Goal: Information Seeking & Learning: Learn about a topic

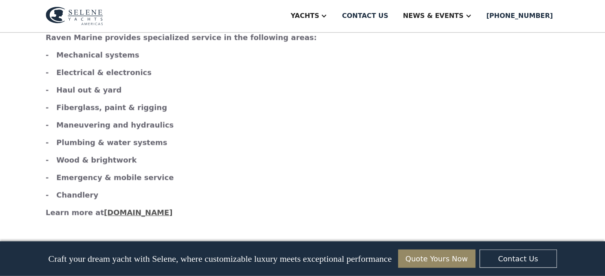
scroll to position [946, 0]
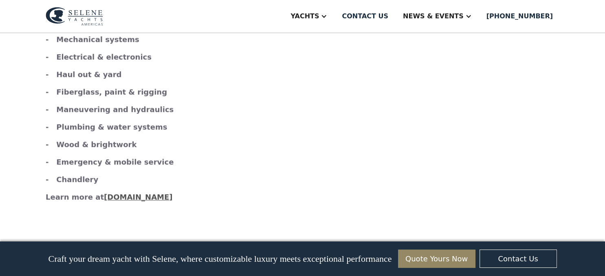
click at [138, 193] on strong "www.ravenmarine.ca" at bounding box center [138, 197] width 69 height 9
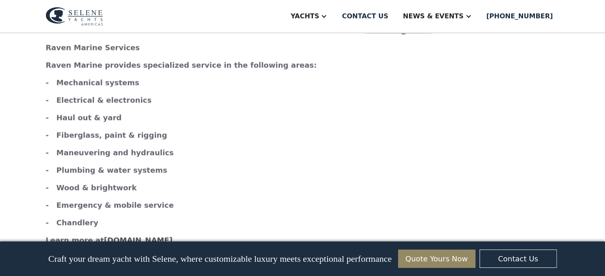
click at [89, 18] on img at bounding box center [74, 16] width 57 height 19
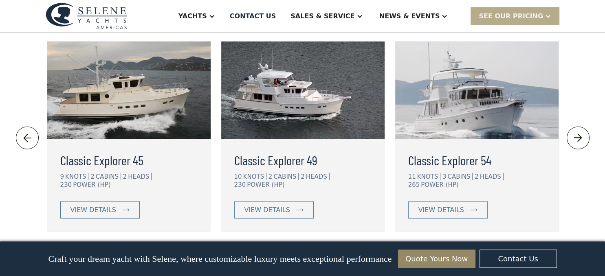
scroll to position [1763, 0]
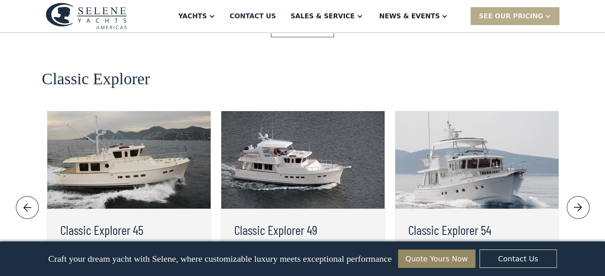
click at [450, 275] on div "view details" at bounding box center [441, 280] width 46 height 10
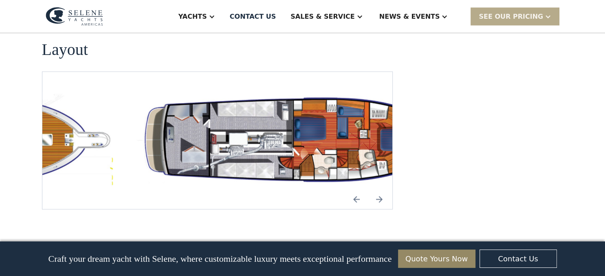
scroll to position [1462, 0]
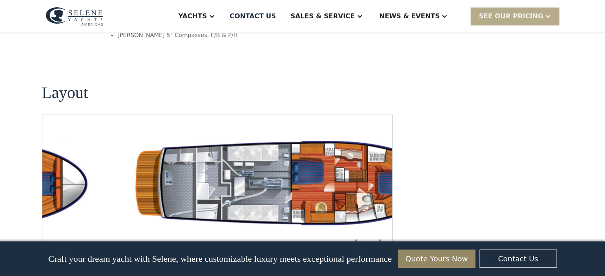
click at [381, 232] on img "Next slide" at bounding box center [379, 242] width 20 height 20
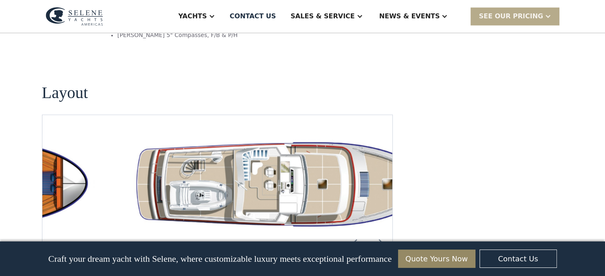
click at [379, 232] on img "Next slide" at bounding box center [379, 242] width 20 height 20
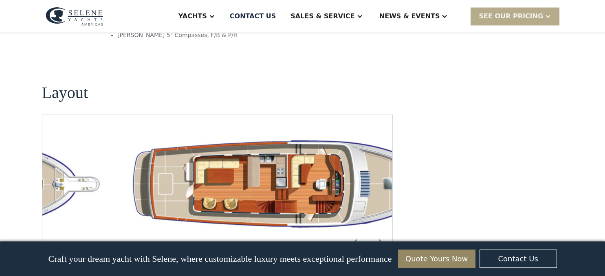
click at [378, 232] on img "Next slide" at bounding box center [379, 242] width 20 height 20
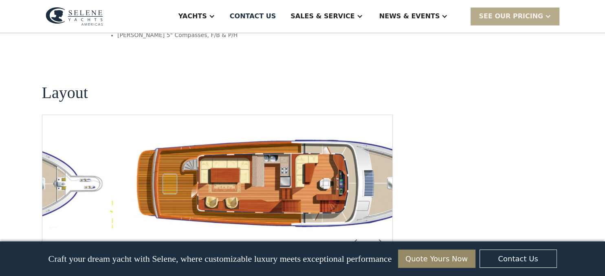
click at [378, 232] on img "Next slide" at bounding box center [379, 242] width 20 height 20
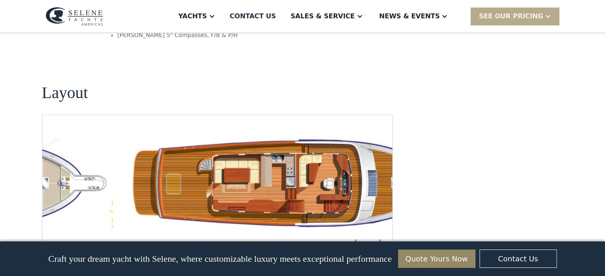
click at [377, 232] on img "Next slide" at bounding box center [379, 242] width 20 height 20
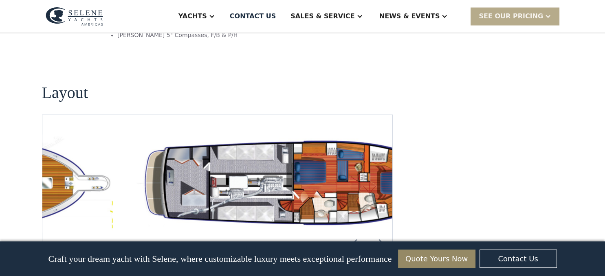
click at [377, 232] on img "Next slide" at bounding box center [379, 242] width 20 height 20
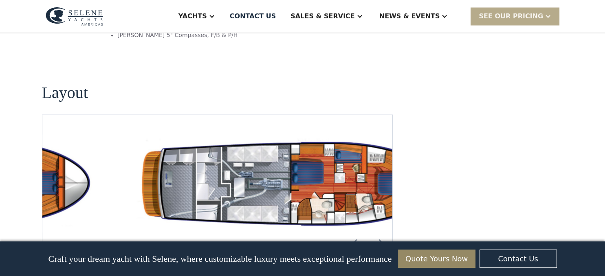
click at [377, 232] on img "Next slide" at bounding box center [379, 242] width 20 height 20
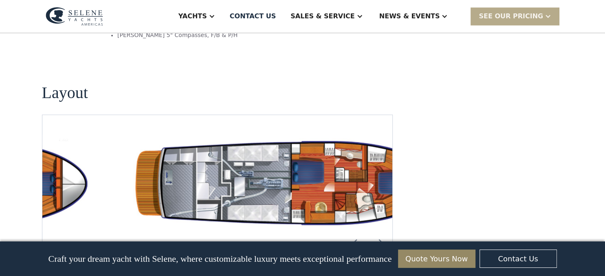
click at [377, 232] on img "Next slide" at bounding box center [379, 242] width 20 height 20
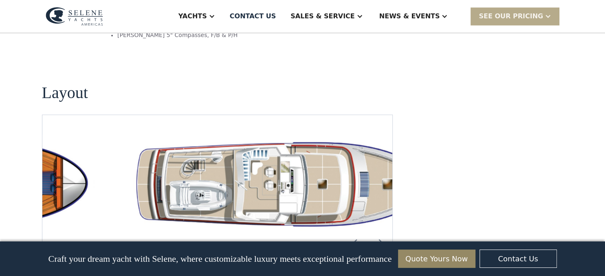
click at [377, 232] on img "Next slide" at bounding box center [379, 242] width 20 height 20
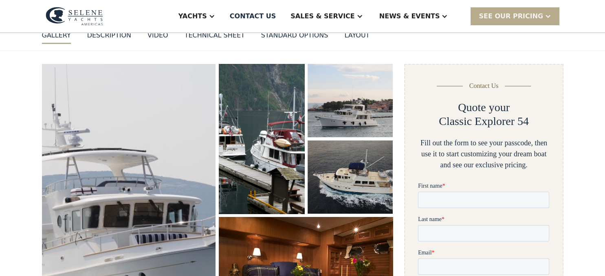
scroll to position [86, 0]
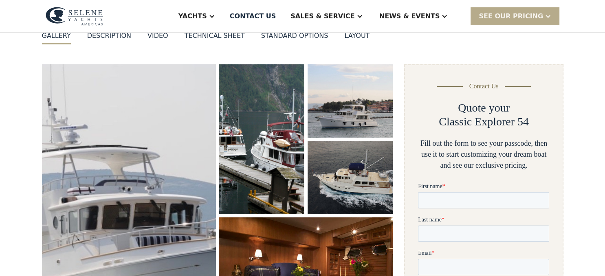
click at [162, 171] on img "open lightbox" at bounding box center [129, 206] width 184 height 300
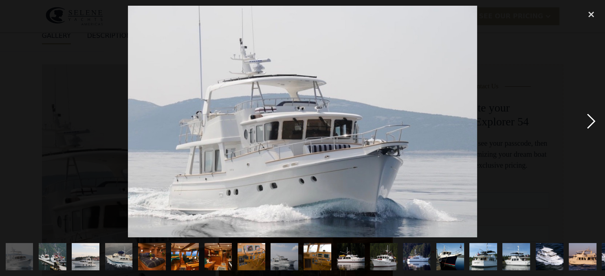
click at [589, 122] on div "next image" at bounding box center [591, 122] width 28 height 232
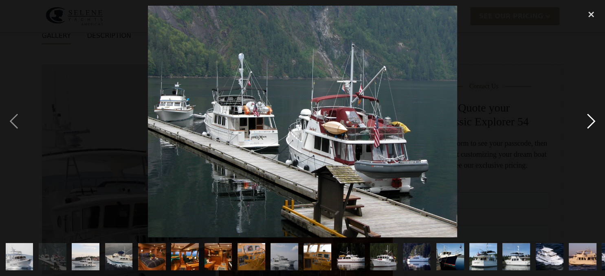
click at [587, 120] on div "next image" at bounding box center [591, 122] width 28 height 232
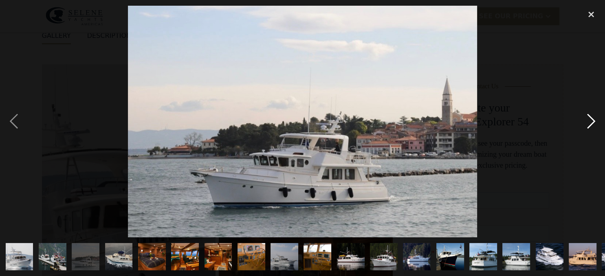
click at [587, 119] on div "next image" at bounding box center [591, 122] width 28 height 232
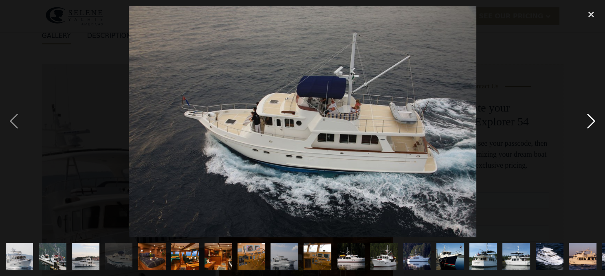
click at [587, 119] on div "next image" at bounding box center [591, 122] width 28 height 232
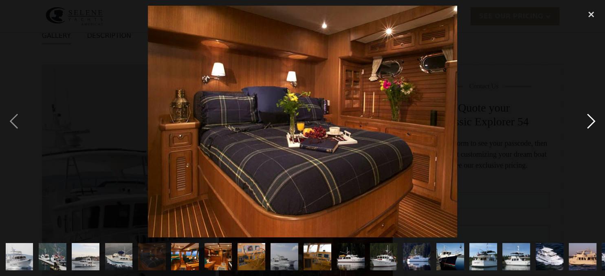
click at [587, 119] on div "next image" at bounding box center [591, 122] width 28 height 232
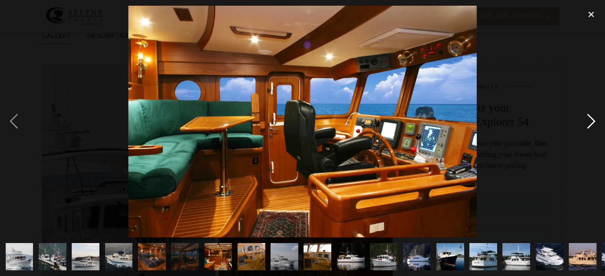
click at [587, 119] on div "next image" at bounding box center [591, 122] width 28 height 232
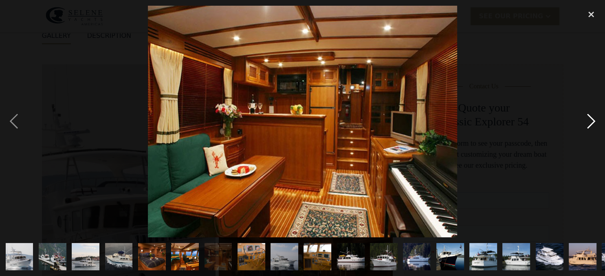
click at [587, 119] on div "next image" at bounding box center [591, 122] width 28 height 232
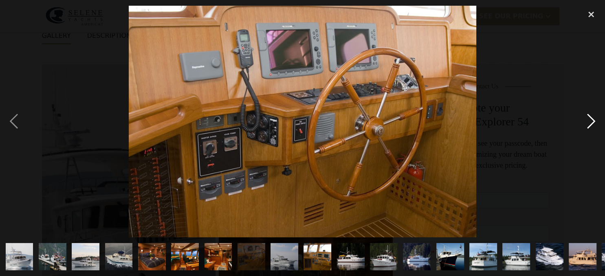
click at [590, 119] on div "next image" at bounding box center [591, 122] width 28 height 232
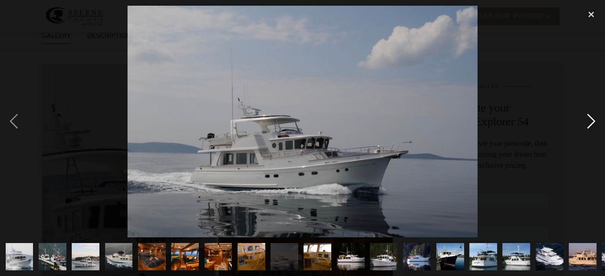
click at [590, 119] on div "next image" at bounding box center [591, 122] width 28 height 232
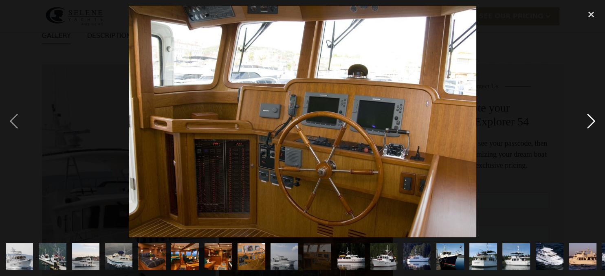
click at [590, 121] on div "next image" at bounding box center [591, 122] width 28 height 232
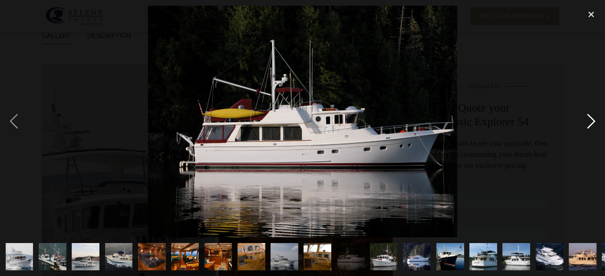
click at [589, 121] on div "next image" at bounding box center [591, 122] width 28 height 232
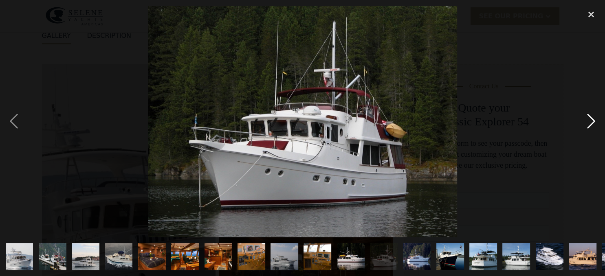
click at [589, 121] on div "next image" at bounding box center [591, 122] width 28 height 232
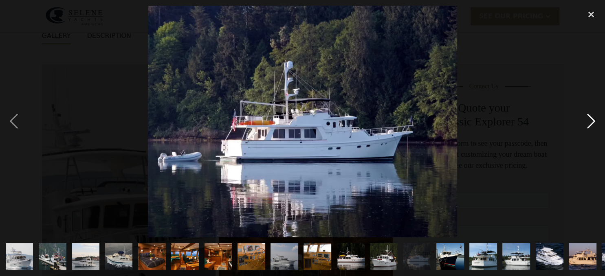
click at [589, 121] on div "next image" at bounding box center [591, 122] width 28 height 232
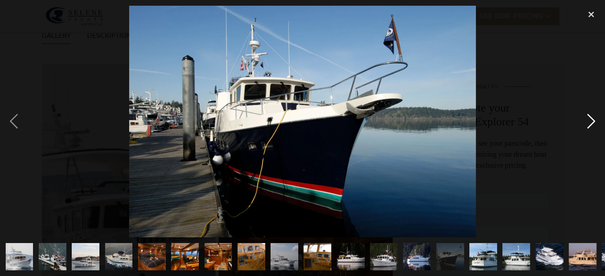
click at [589, 121] on div "next image" at bounding box center [591, 122] width 28 height 232
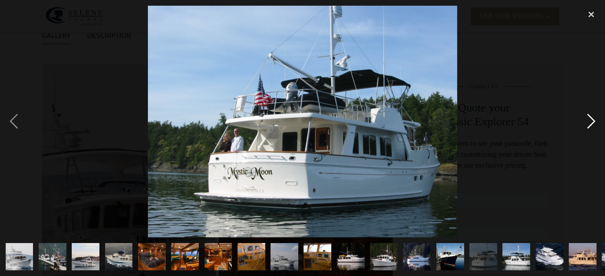
click at [589, 121] on div "next image" at bounding box center [591, 122] width 28 height 232
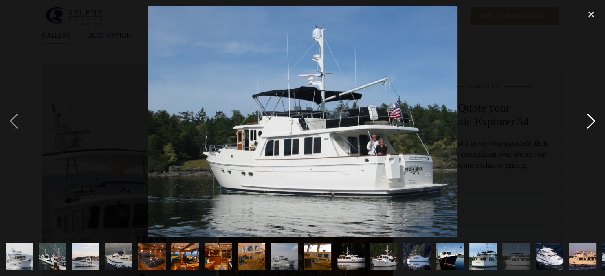
click at [589, 121] on div "next image" at bounding box center [591, 122] width 28 height 232
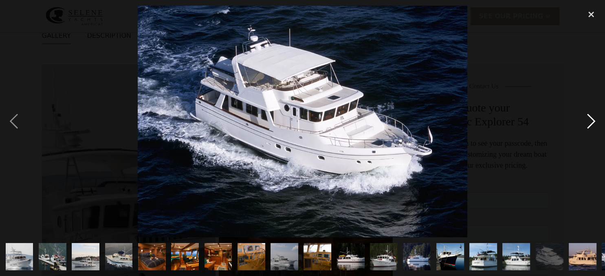
click at [589, 121] on div "next image" at bounding box center [591, 122] width 28 height 232
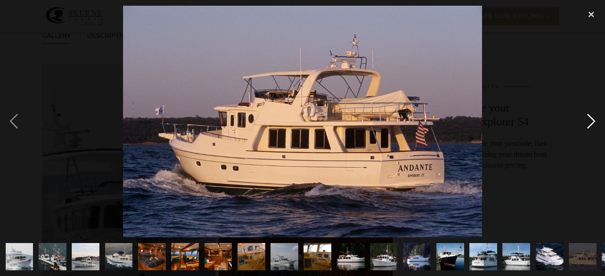
click at [589, 121] on div "next image" at bounding box center [591, 122] width 28 height 232
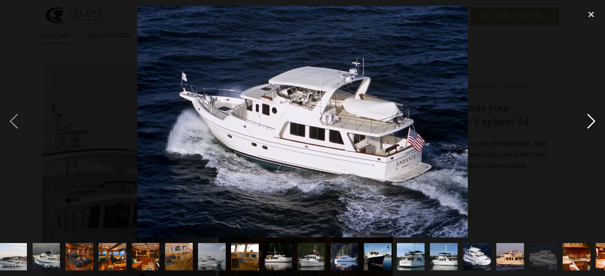
scroll to position [0, 96]
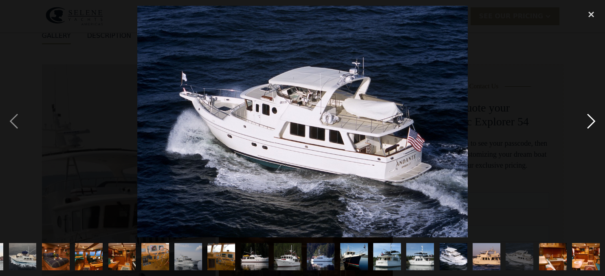
click at [589, 121] on div "next image" at bounding box center [591, 122] width 28 height 232
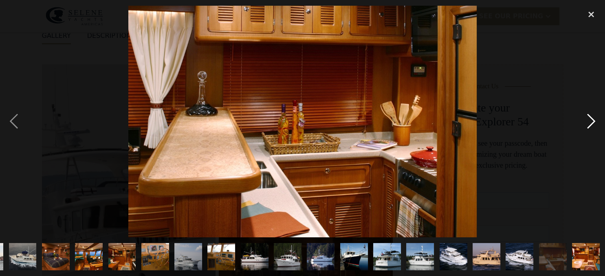
click at [589, 121] on div "next image" at bounding box center [591, 122] width 28 height 232
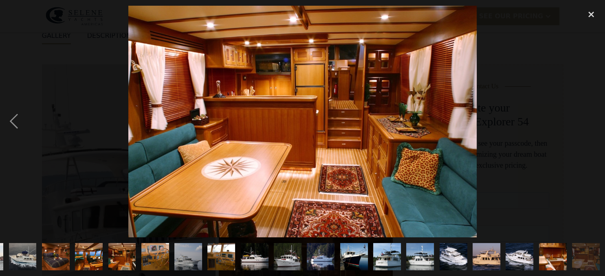
click at [592, 125] on div "next image" at bounding box center [591, 122] width 28 height 232
click at [592, 14] on div "close lightbox" at bounding box center [591, 15] width 28 height 18
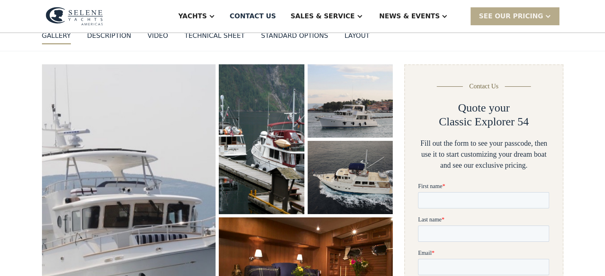
scroll to position [752, 0]
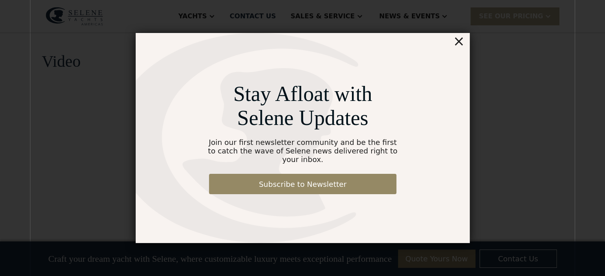
click at [459, 48] on div "×" at bounding box center [458, 41] width 12 height 16
